Goal: Transaction & Acquisition: Book appointment/travel/reservation

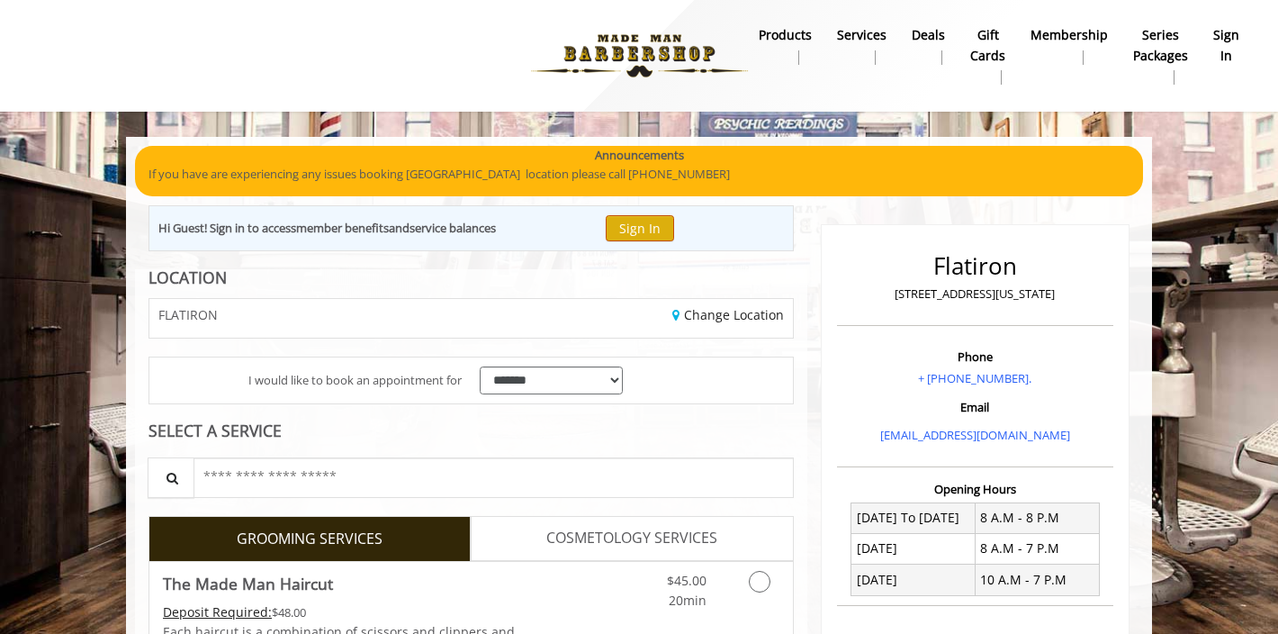
click at [657, 227] on button "Sign In" at bounding box center [640, 228] width 68 height 26
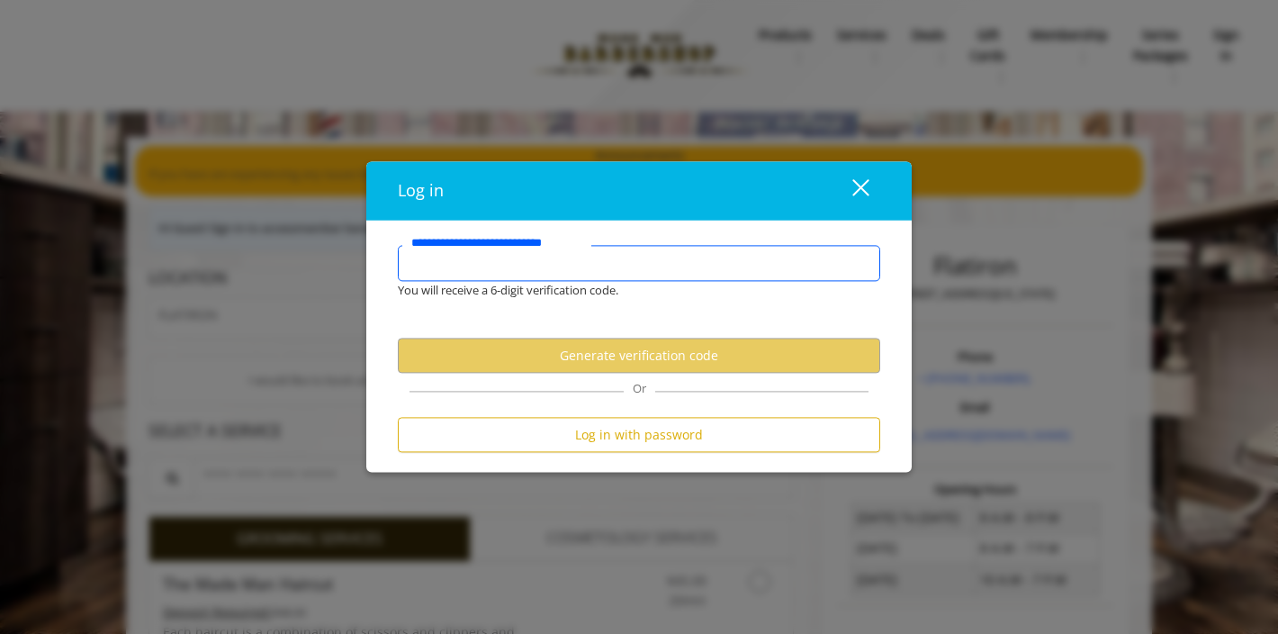
click at [645, 252] on input "**********" at bounding box center [639, 264] width 483 height 36
click at [642, 266] on input "**********" at bounding box center [639, 264] width 483 height 36
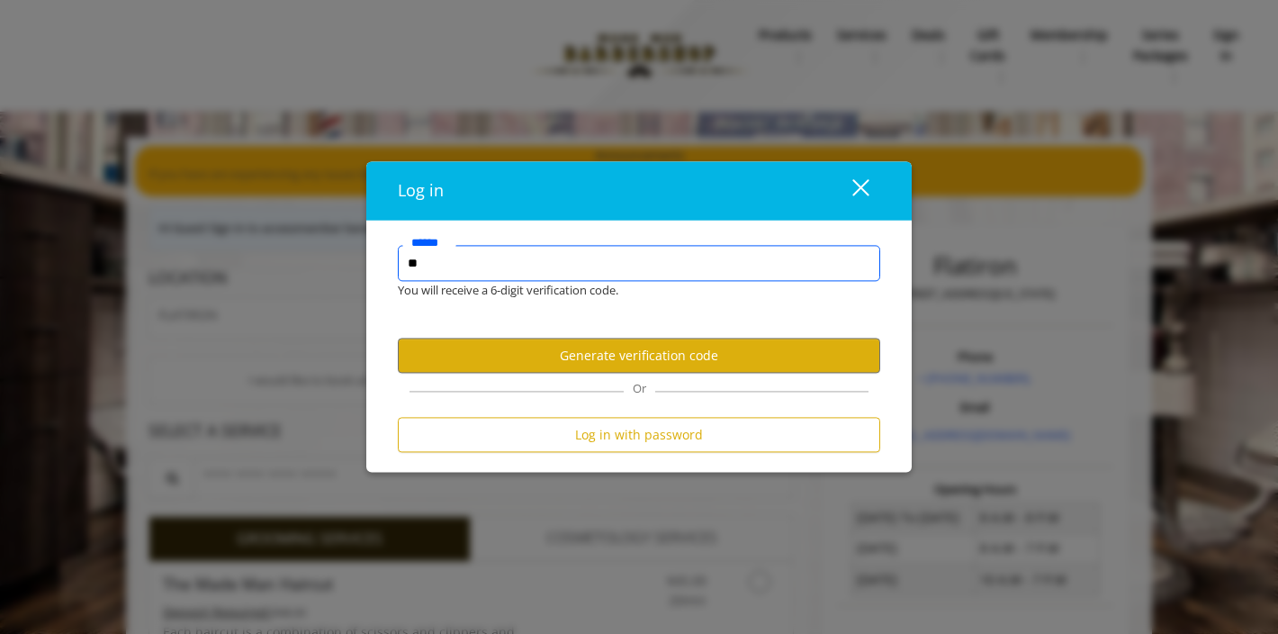
type input "*"
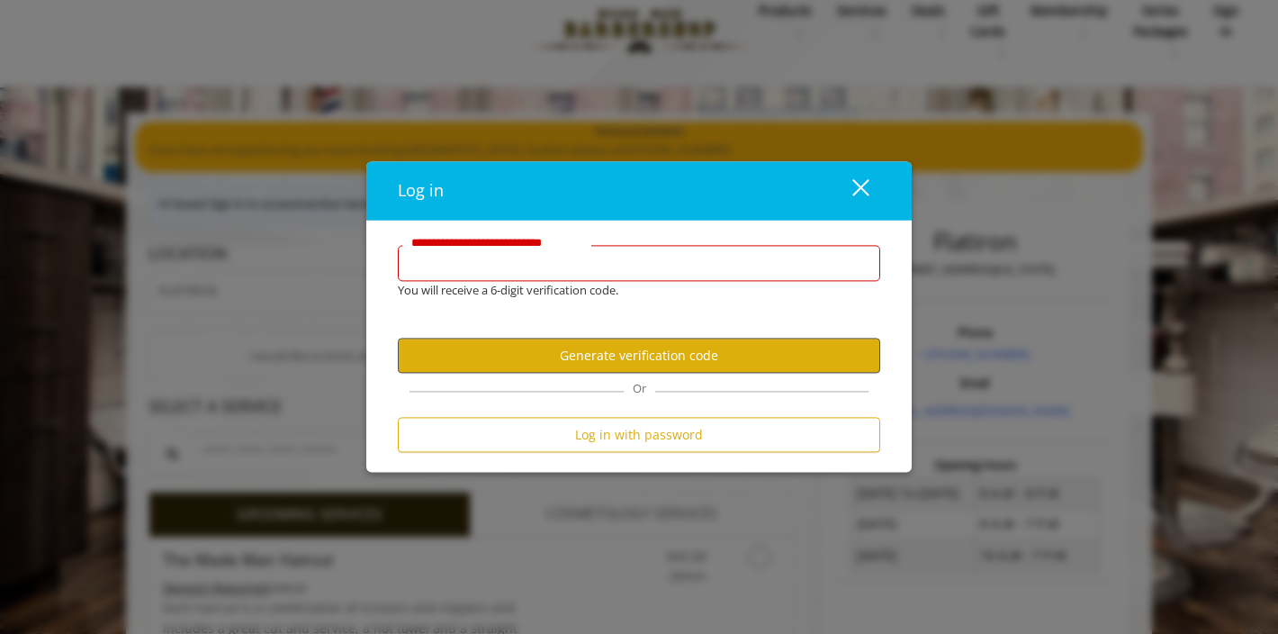
scroll to position [65, 0]
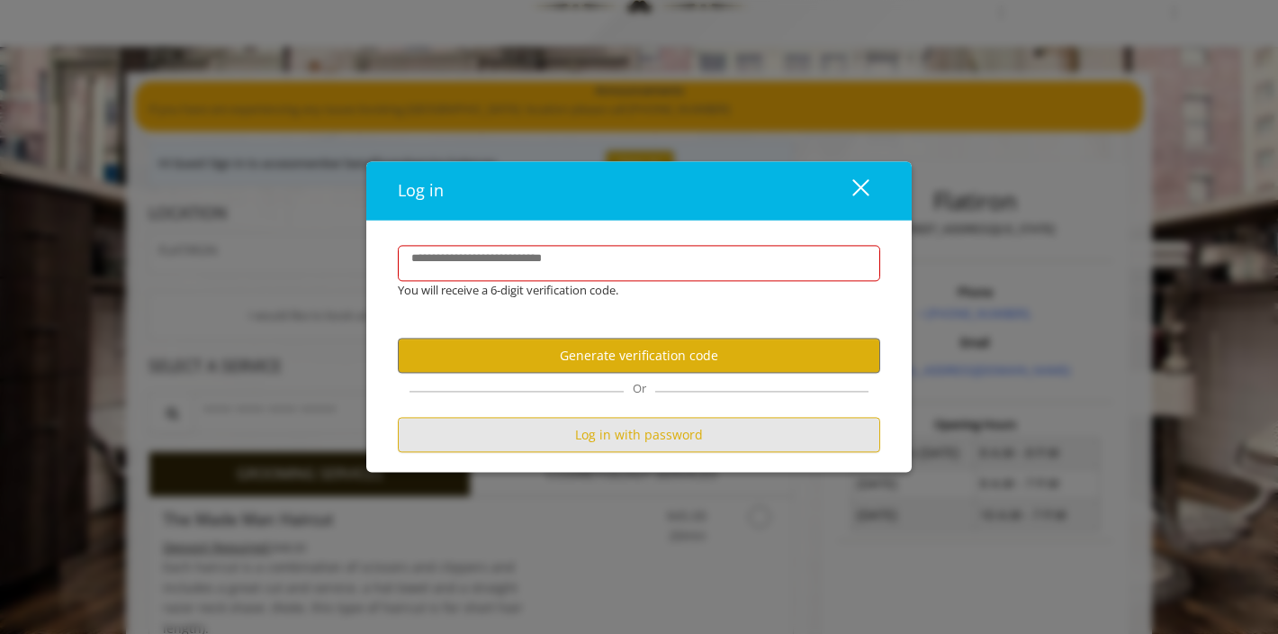
click at [573, 434] on button "Log in with password" at bounding box center [639, 435] width 483 height 35
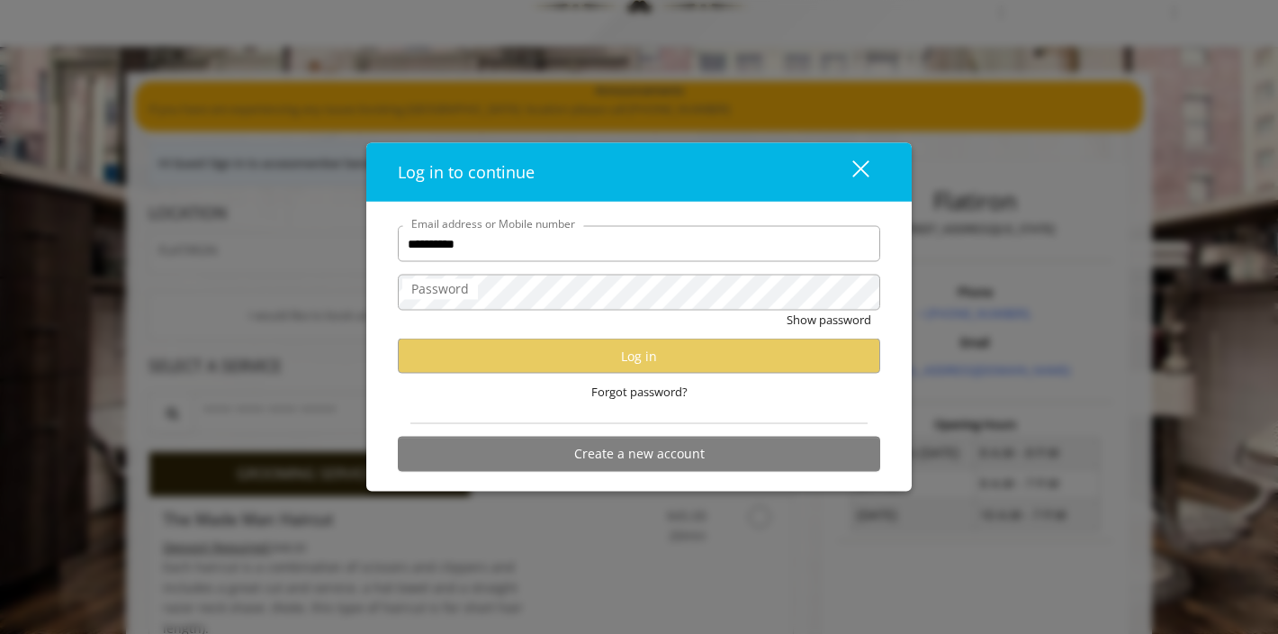
type input "**********"
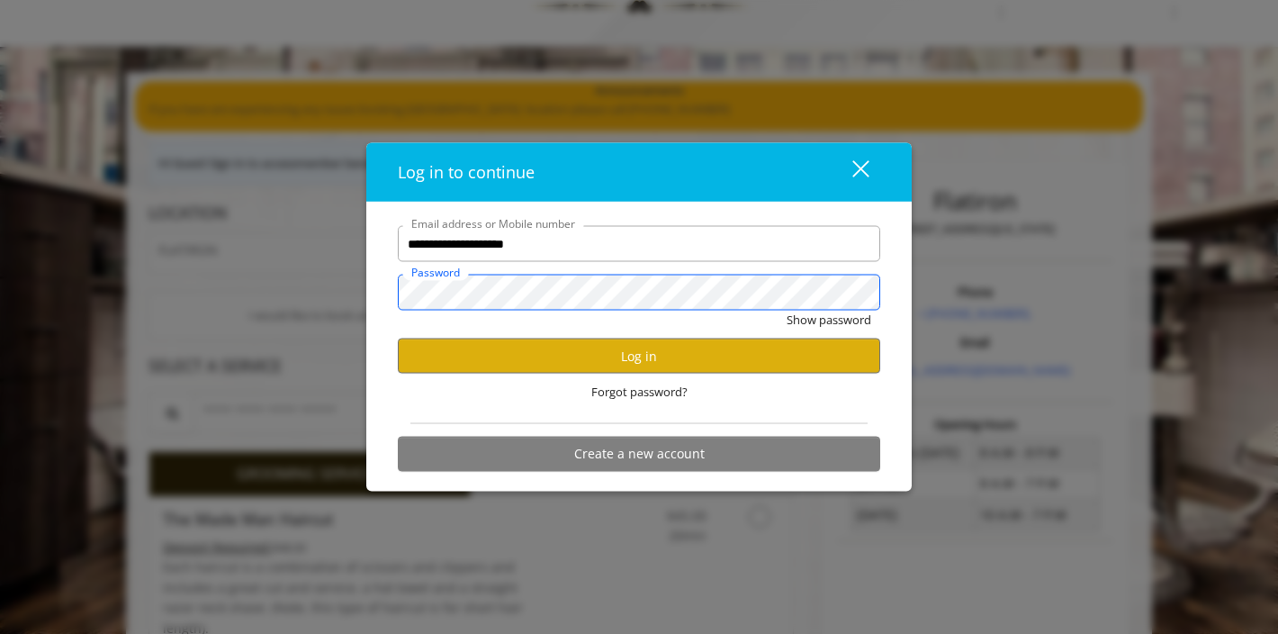
click at [828, 320] on button "Show password" at bounding box center [829, 320] width 85 height 19
click at [619, 357] on button "Log in" at bounding box center [639, 356] width 483 height 35
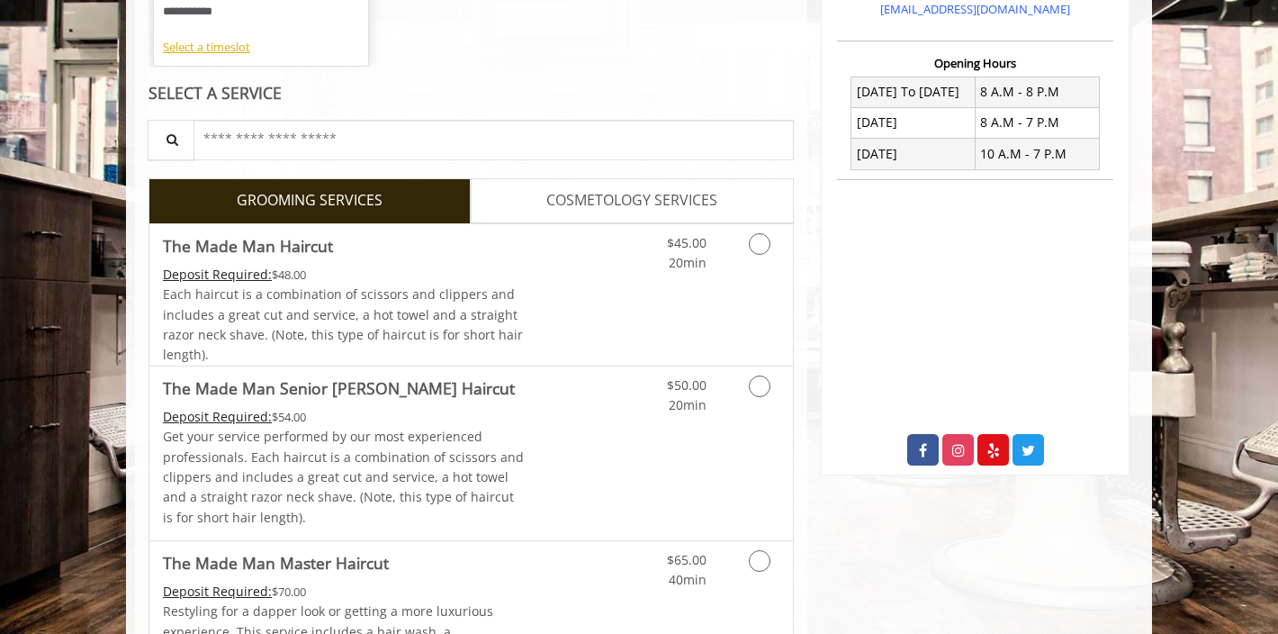
scroll to position [427, 0]
click at [760, 375] on icon "Grooming services" at bounding box center [760, 386] width 22 height 22
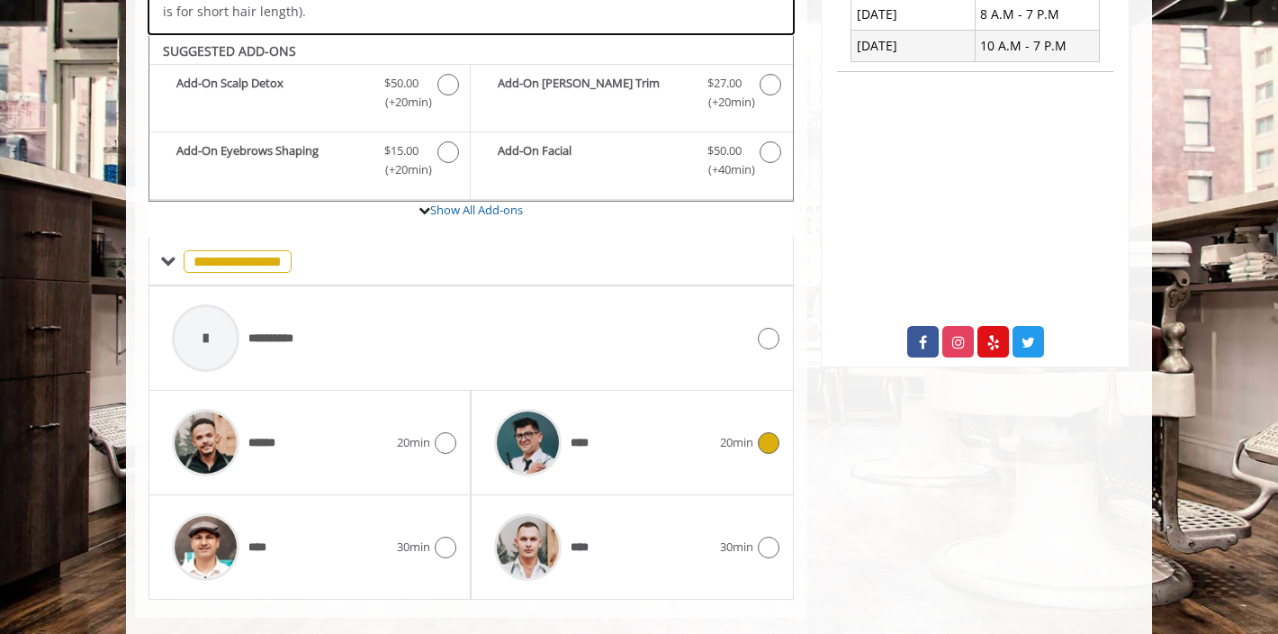
scroll to position [555, 0]
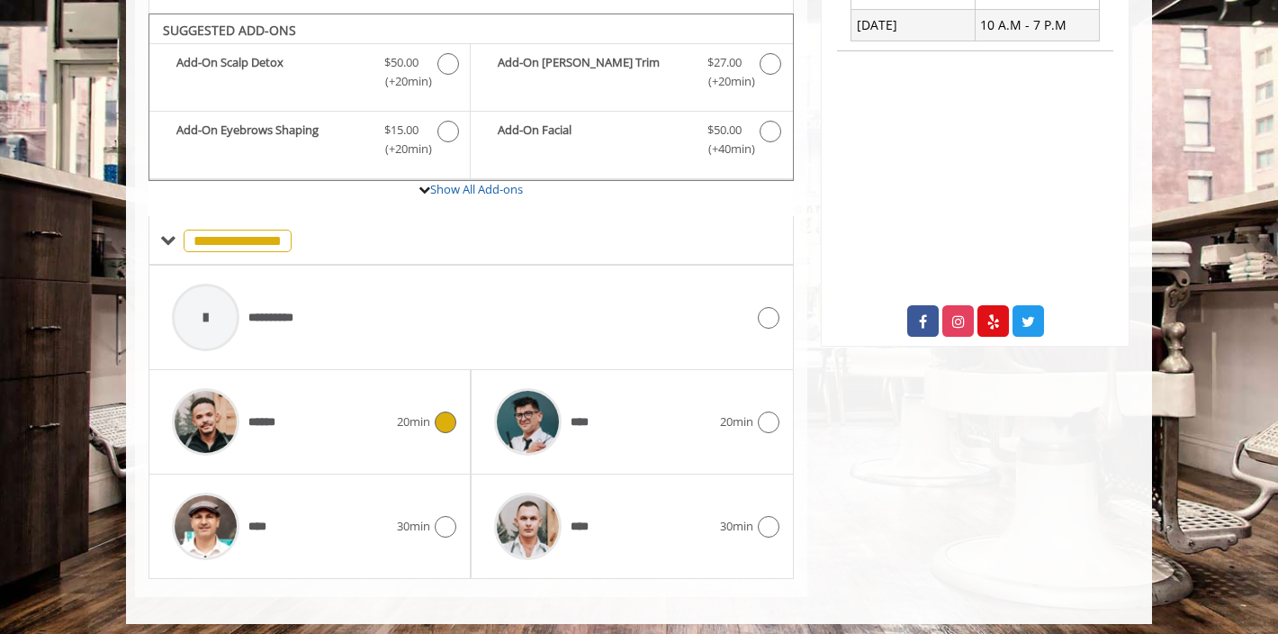
click at [452, 424] on div at bounding box center [443, 422] width 26 height 22
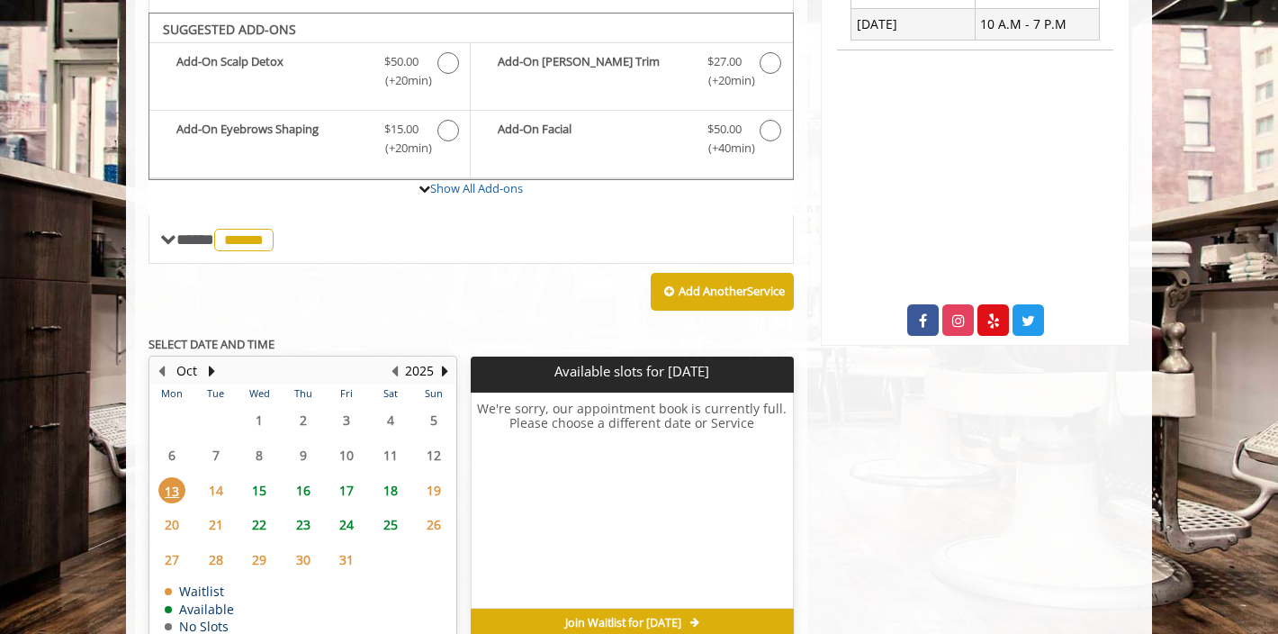
scroll to position [564, 0]
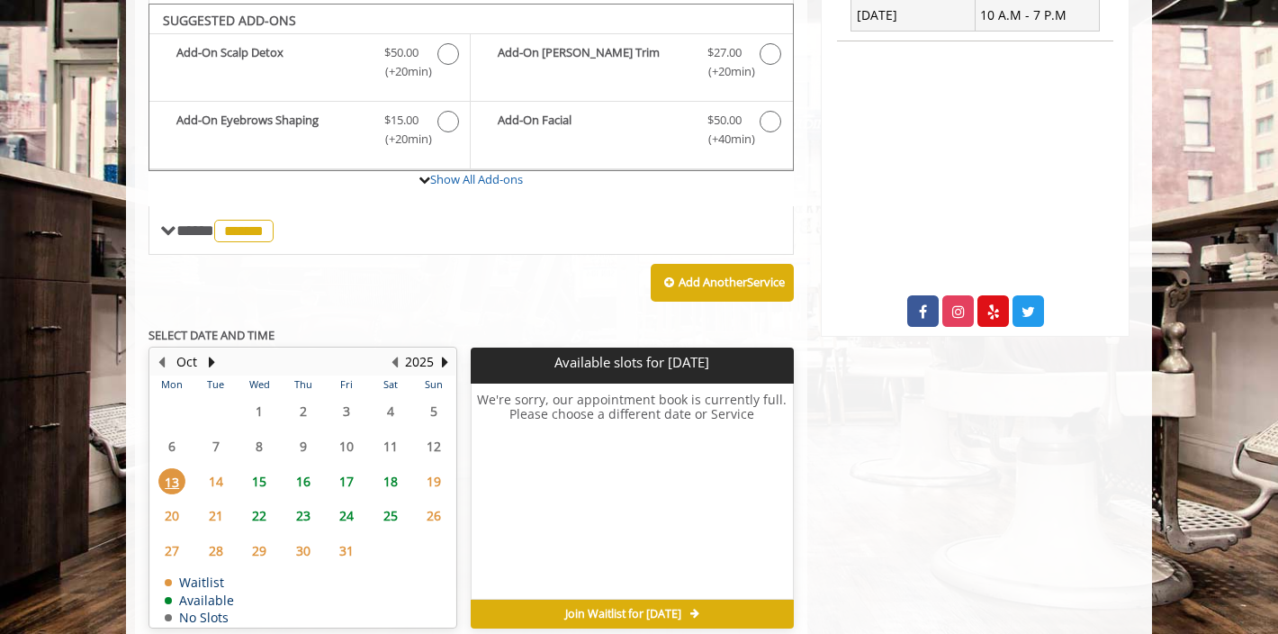
click at [261, 473] on span "15" at bounding box center [259, 481] width 27 height 26
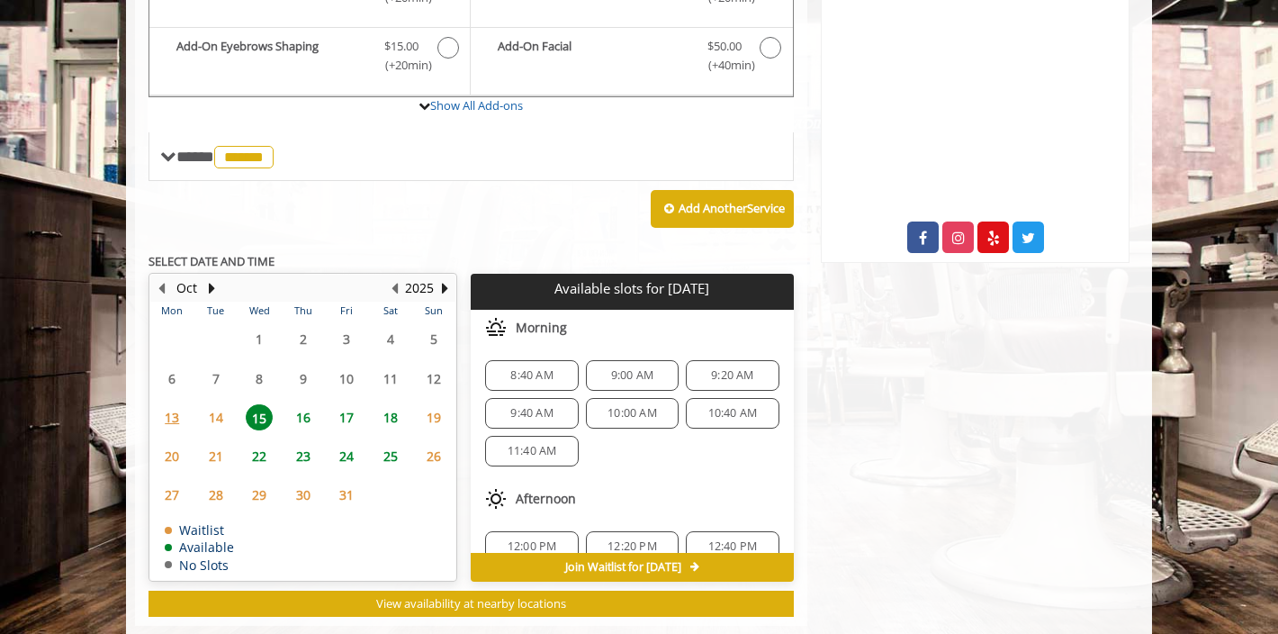
scroll to position [665, 0]
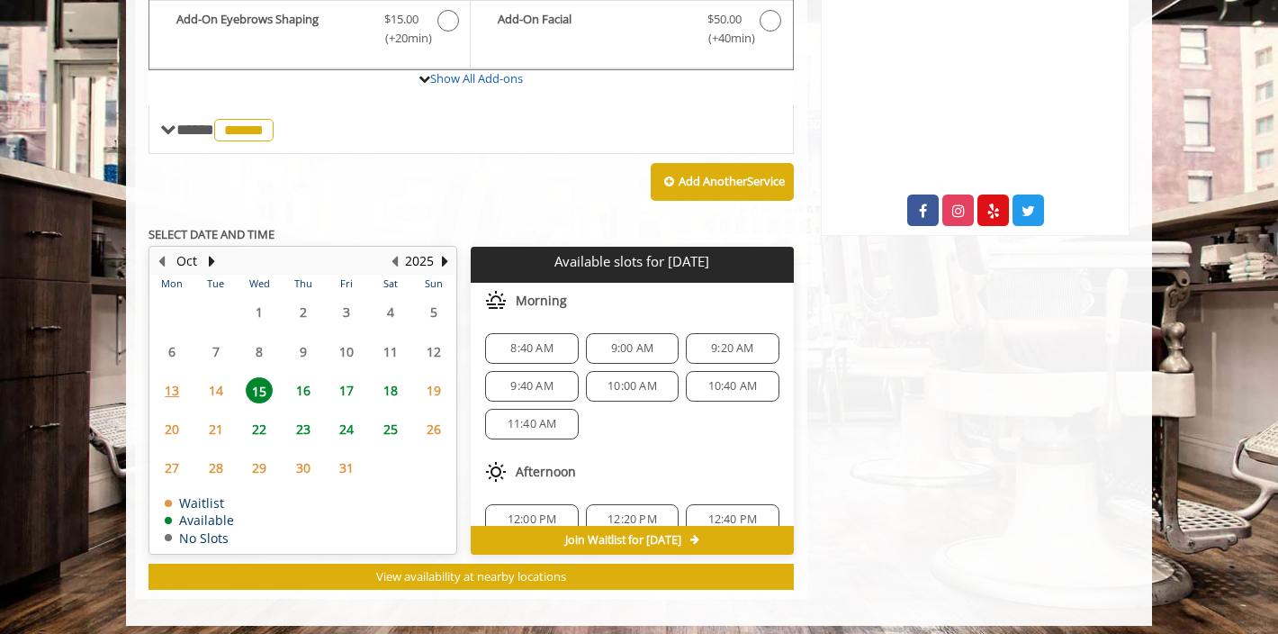
click at [611, 344] on span "9:00 AM" at bounding box center [632, 348] width 42 height 14
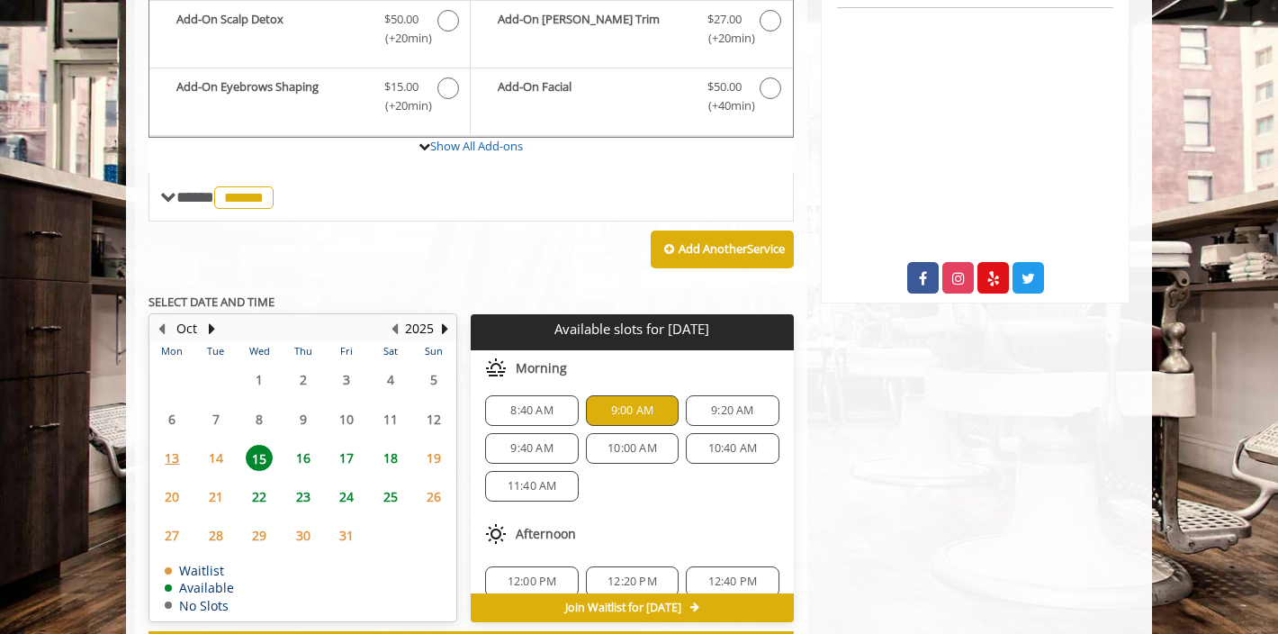
scroll to position [7, 0]
click at [211, 319] on button "Next Month" at bounding box center [211, 329] width 14 height 20
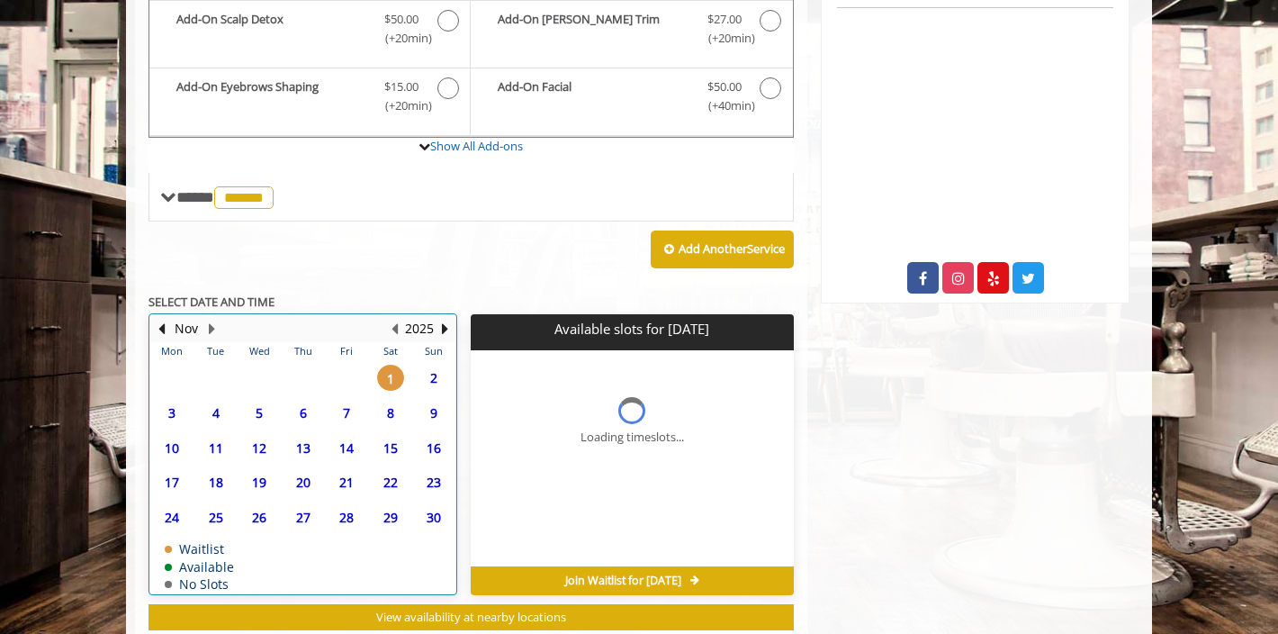
scroll to position [0, 0]
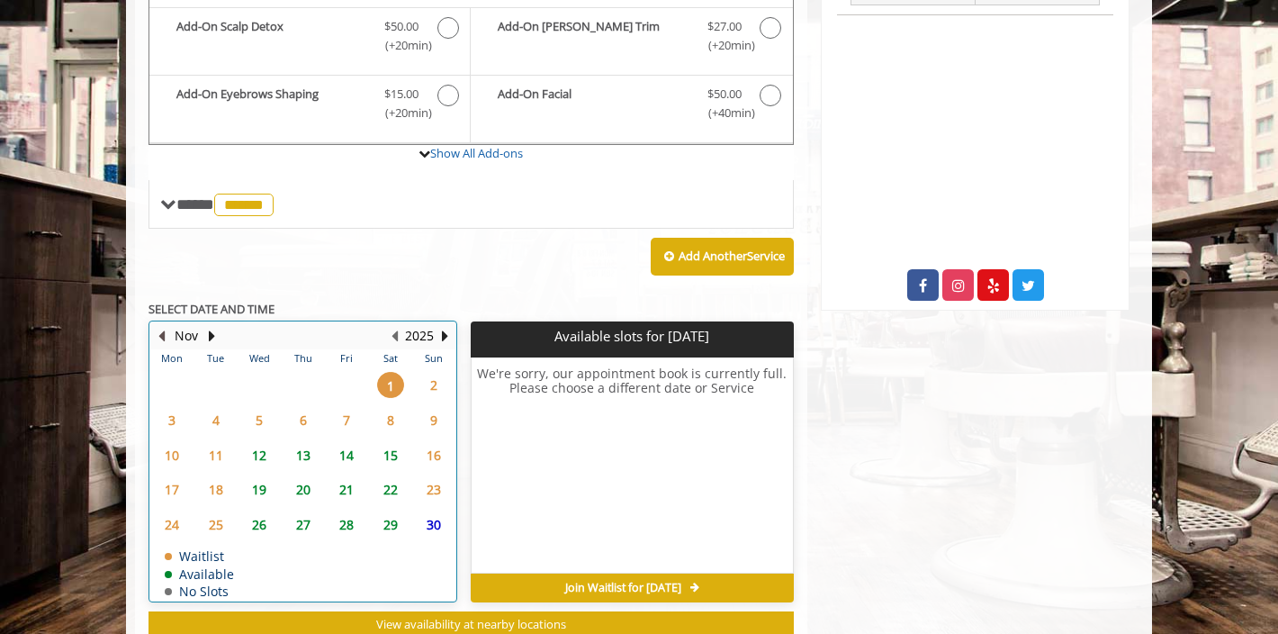
click at [158, 326] on button "Previous Month" at bounding box center [161, 336] width 14 height 20
